Goal: Task Accomplishment & Management: Use online tool/utility

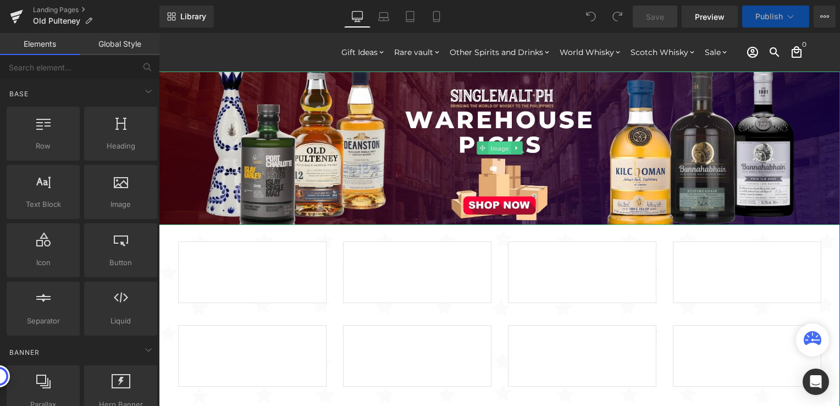
click at [488, 148] on span "Image" at bounding box center [499, 148] width 23 height 13
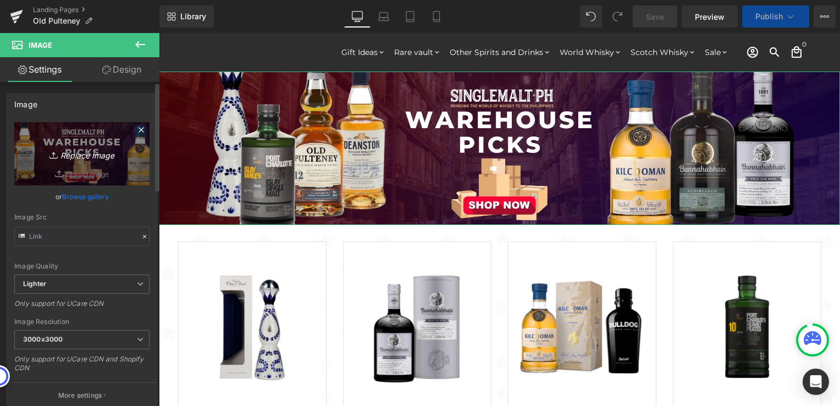
click at [92, 158] on icon "Replace Image" at bounding box center [82, 154] width 88 height 14
type input "C:\fakepath\Old Pilteney 2000x450.jpg"
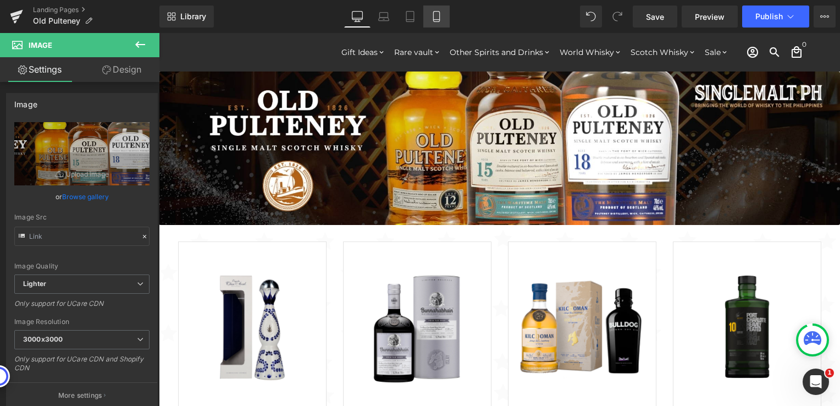
click at [435, 20] on icon at bounding box center [436, 20] width 6 height 0
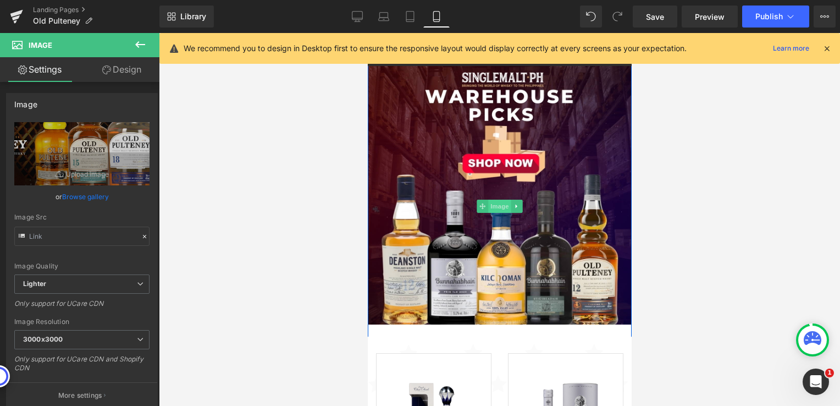
click at [497, 210] on span "Image" at bounding box center [499, 206] width 23 height 13
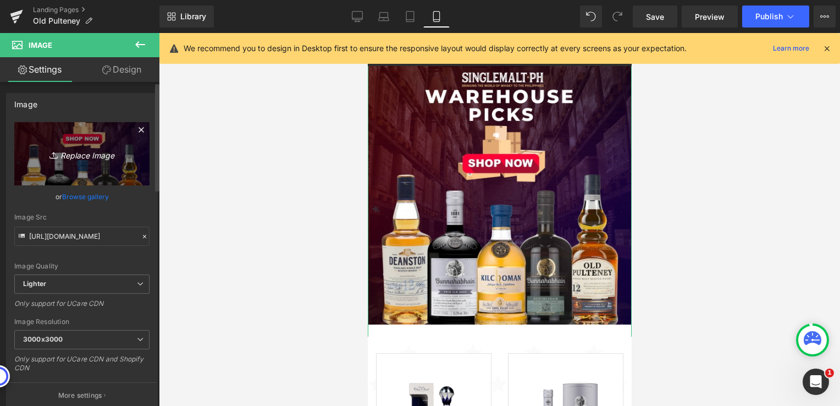
click at [70, 159] on icon "Replace Image" at bounding box center [82, 154] width 88 height 14
type input "C:\fakepath\Old Pulteney 1024x1024.jpg"
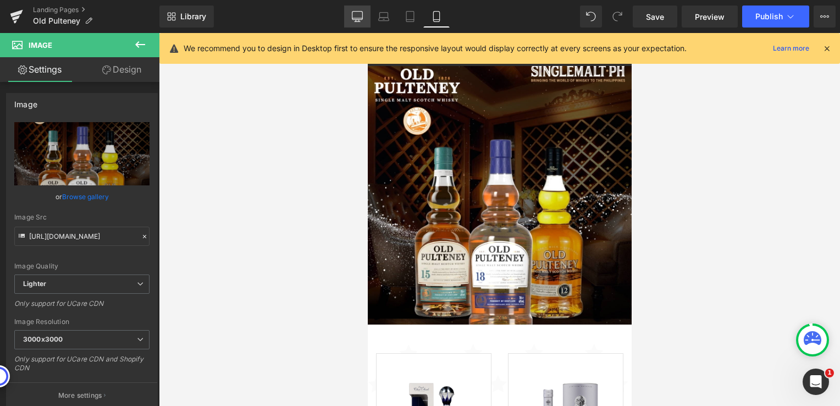
click at [363, 12] on icon at bounding box center [357, 16] width 10 height 8
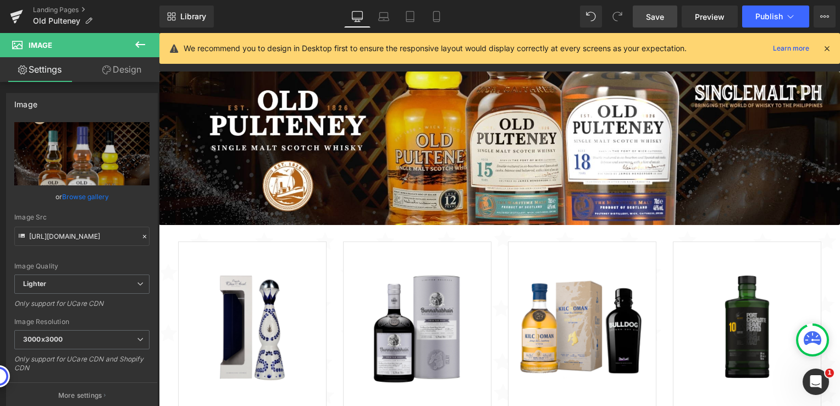
click at [649, 17] on span "Save" at bounding box center [655, 17] width 18 height 12
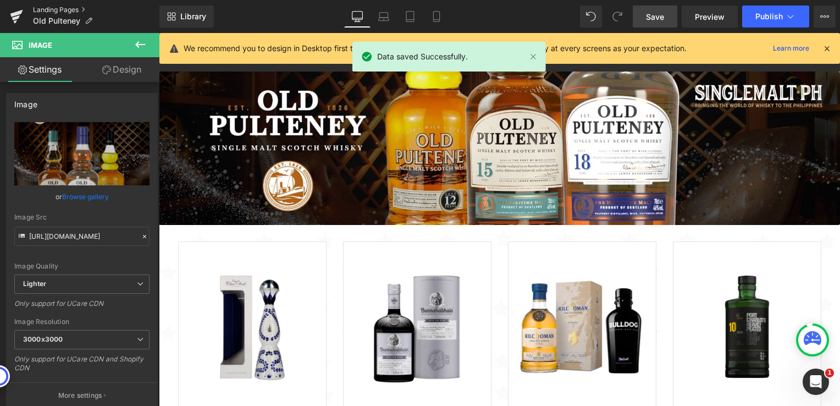
click at [42, 5] on link "Landing Pages" at bounding box center [96, 9] width 126 height 9
